Goal: Check status: Check status

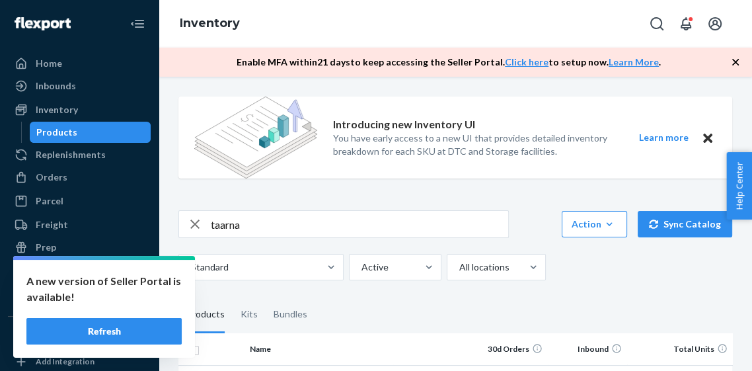
scroll to position [50, 0]
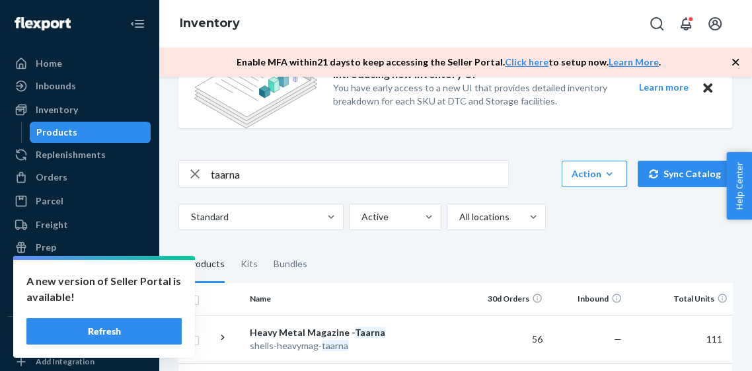
click at [126, 330] on button "Refresh" at bounding box center [103, 331] width 155 height 26
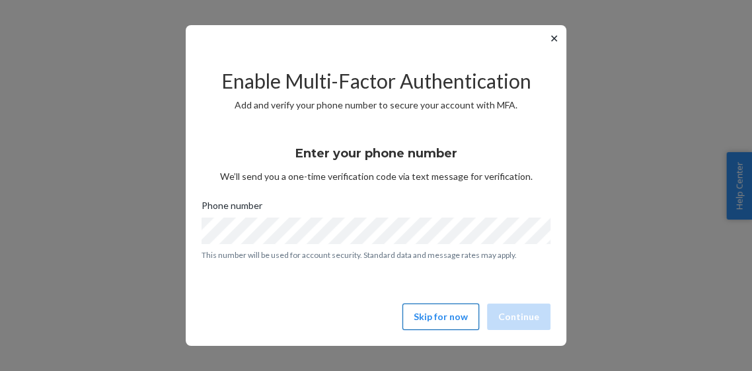
click at [439, 311] on button "Skip for now" at bounding box center [440, 316] width 77 height 26
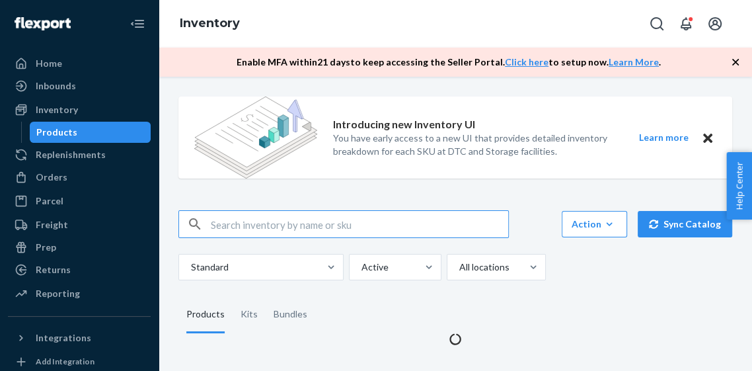
click at [270, 223] on input "text" at bounding box center [359, 224] width 297 height 26
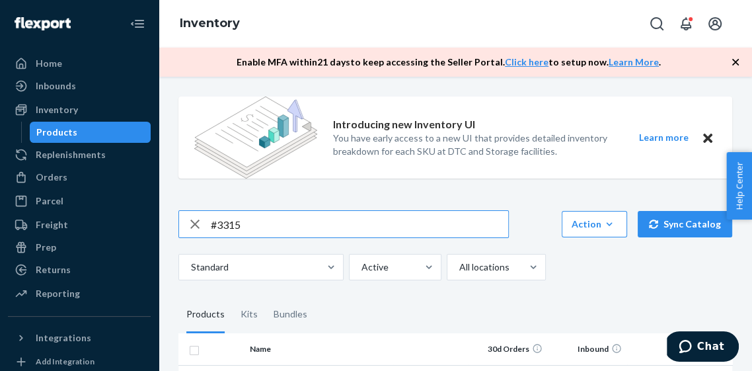
type input "#3315"
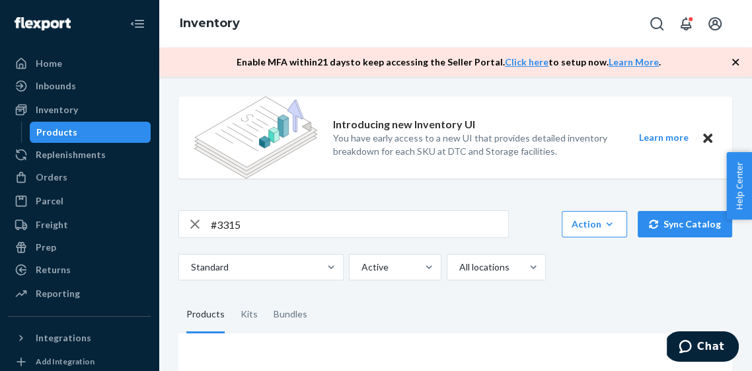
scroll to position [63, 0]
